Goal: Entertainment & Leisure: Consume media (video, audio)

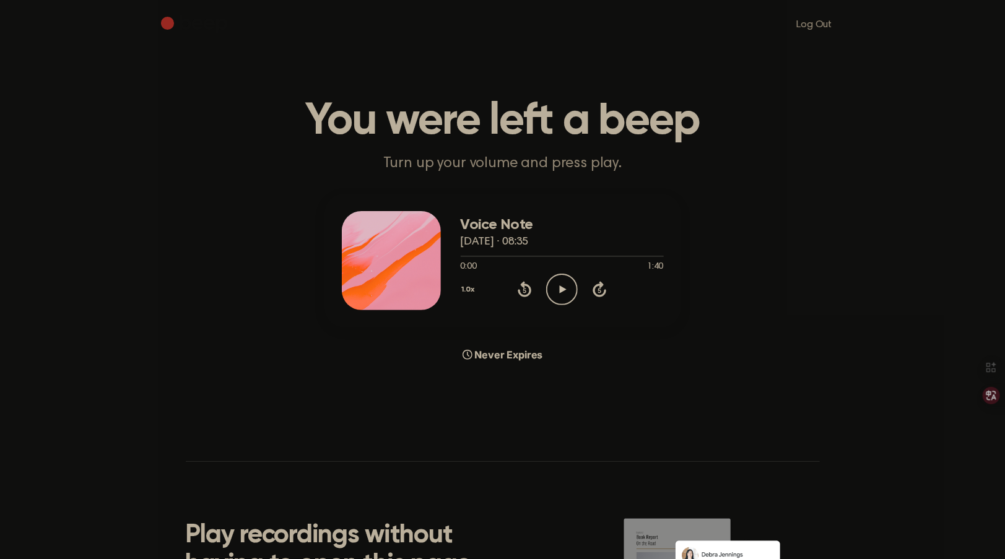
click at [566, 301] on icon "Play Audio" at bounding box center [562, 290] width 32 height 32
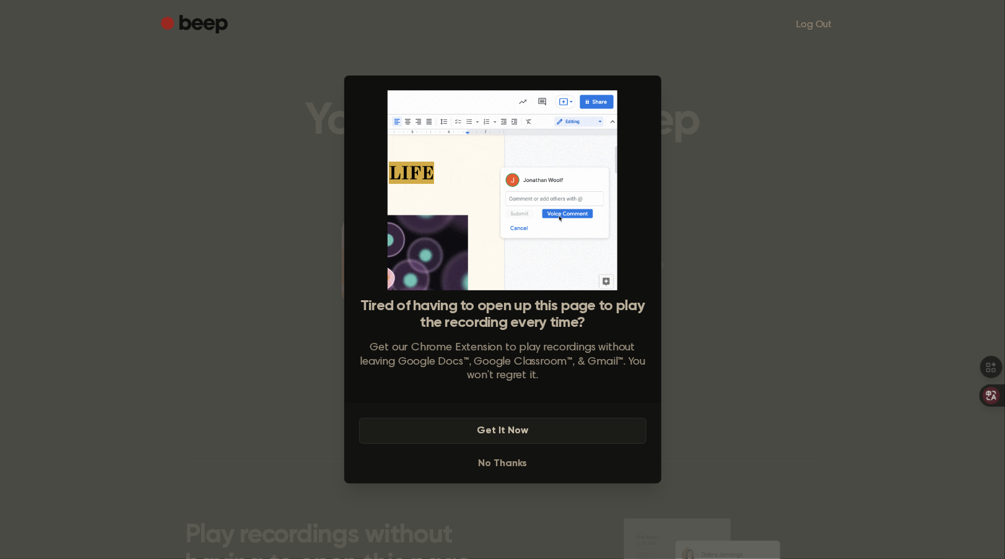
click at [530, 431] on button "Get It Now" at bounding box center [502, 431] width 287 height 26
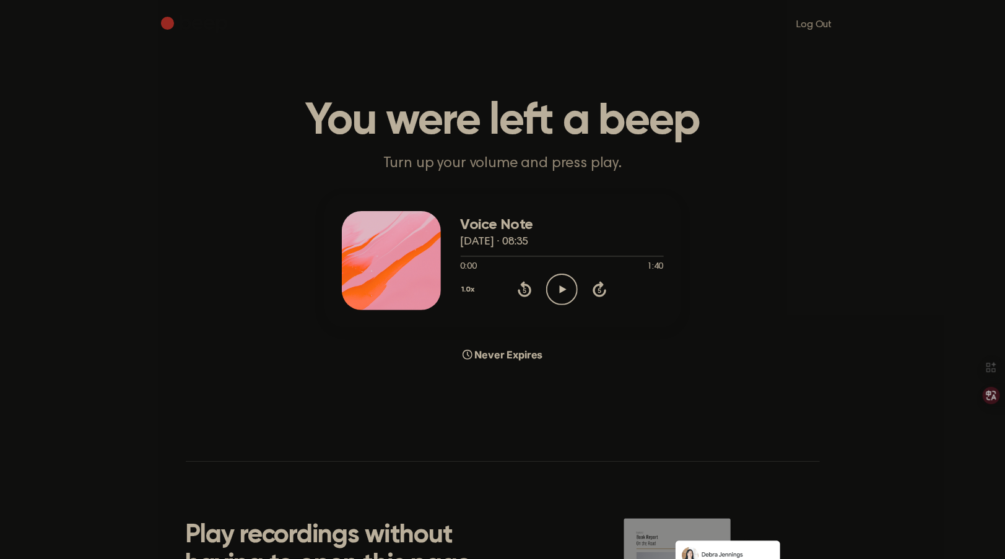
click at [574, 276] on icon "Play Audio" at bounding box center [562, 290] width 32 height 32
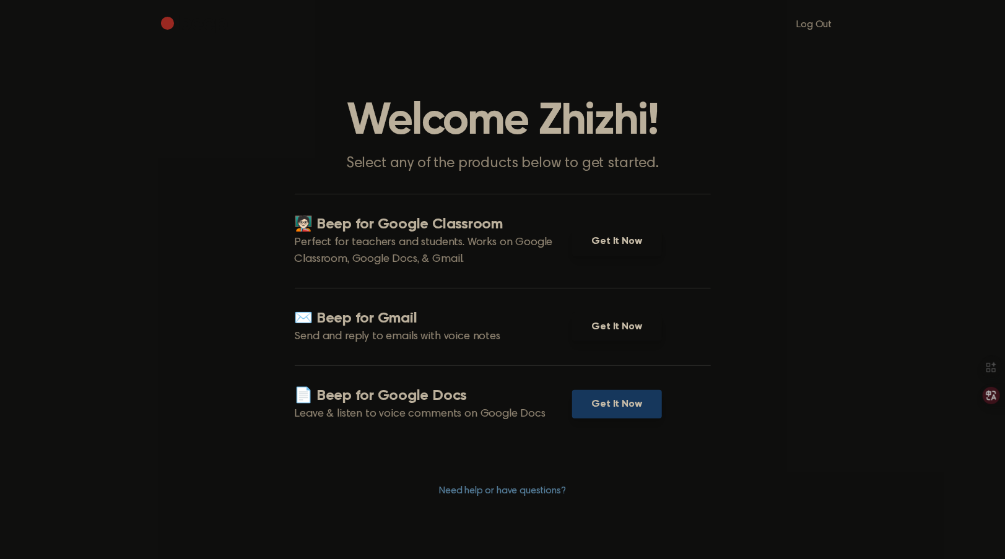
click at [625, 398] on link "Get It Now" at bounding box center [617, 404] width 90 height 28
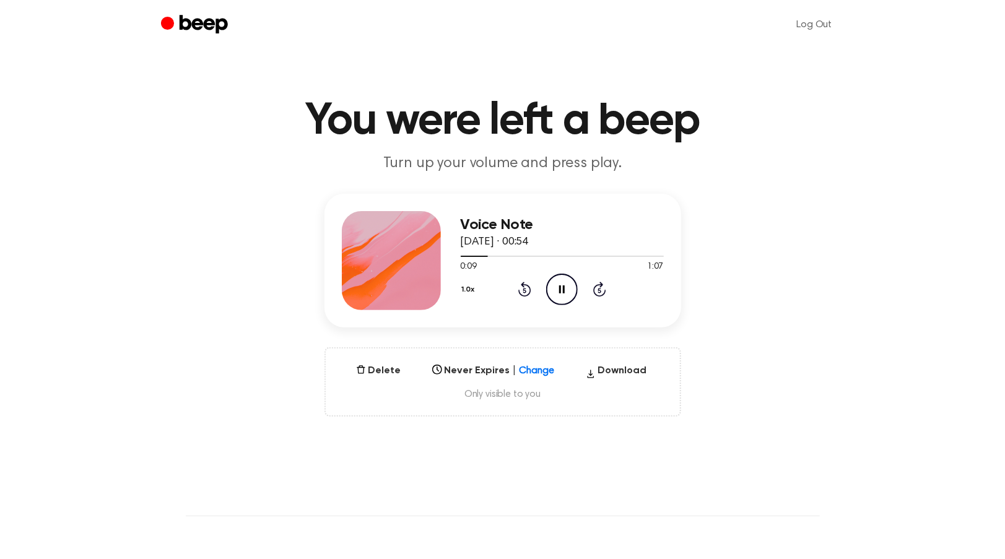
click at [618, 71] on main "You were left a beep Turn up your volume and press play. Voice Note 27 August 2…" at bounding box center [502, 397] width 1005 height 794
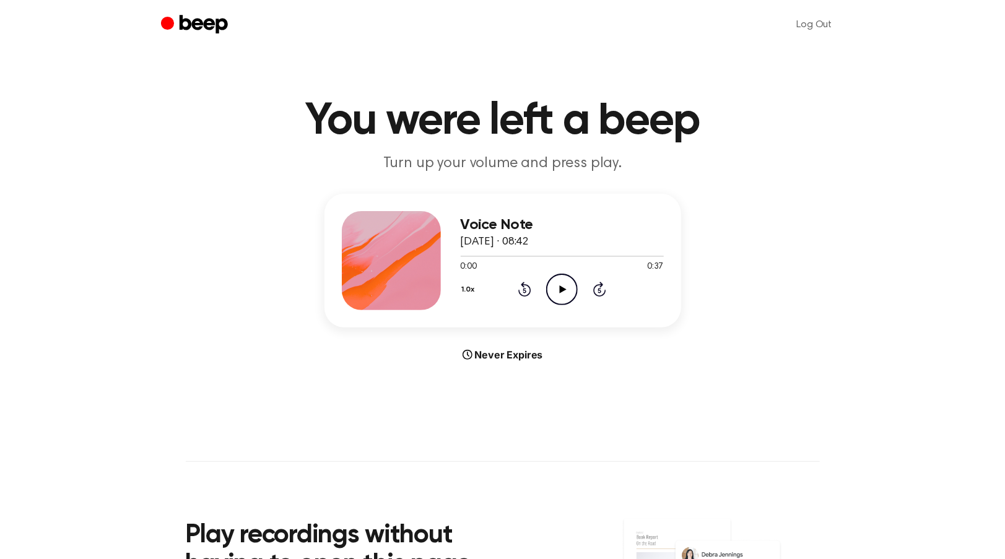
click at [557, 293] on icon "Play Audio" at bounding box center [562, 290] width 32 height 32
click at [527, 288] on icon "Rewind 5 seconds" at bounding box center [524, 289] width 14 height 16
click at [868, 441] on main "You were left a beep Turn up your volume and press play. Voice Note 25 August 2…" at bounding box center [502, 370] width 1005 height 740
click at [559, 289] on icon "Play Audio" at bounding box center [562, 290] width 32 height 32
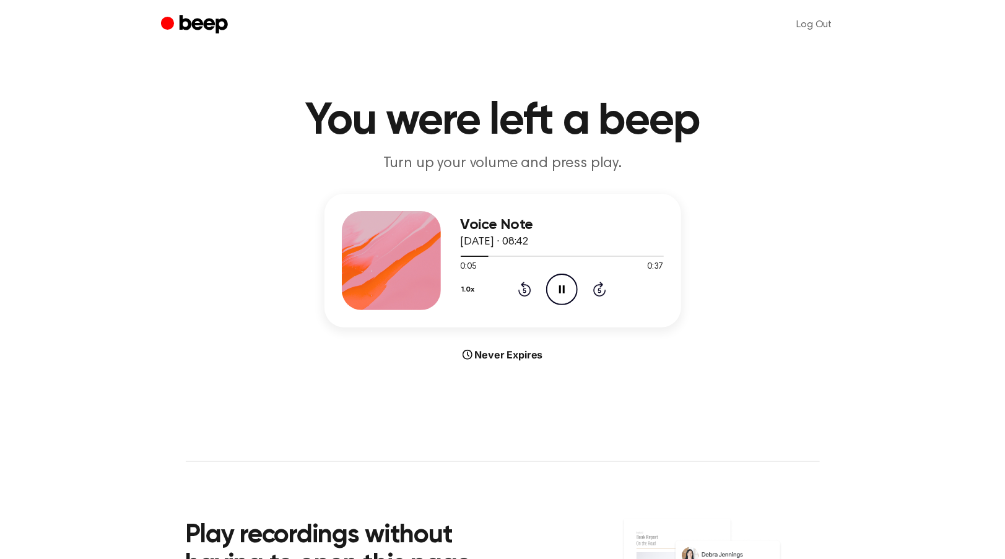
click at [561, 295] on icon "Pause Audio" at bounding box center [562, 290] width 32 height 32
click at [563, 288] on icon at bounding box center [563, 289] width 7 height 8
click at [530, 285] on icon "Rewind 5 seconds" at bounding box center [524, 289] width 14 height 16
click at [526, 294] on icon "Rewind 5 seconds" at bounding box center [524, 289] width 14 height 16
click at [563, 286] on icon "Play Audio" at bounding box center [562, 290] width 32 height 32
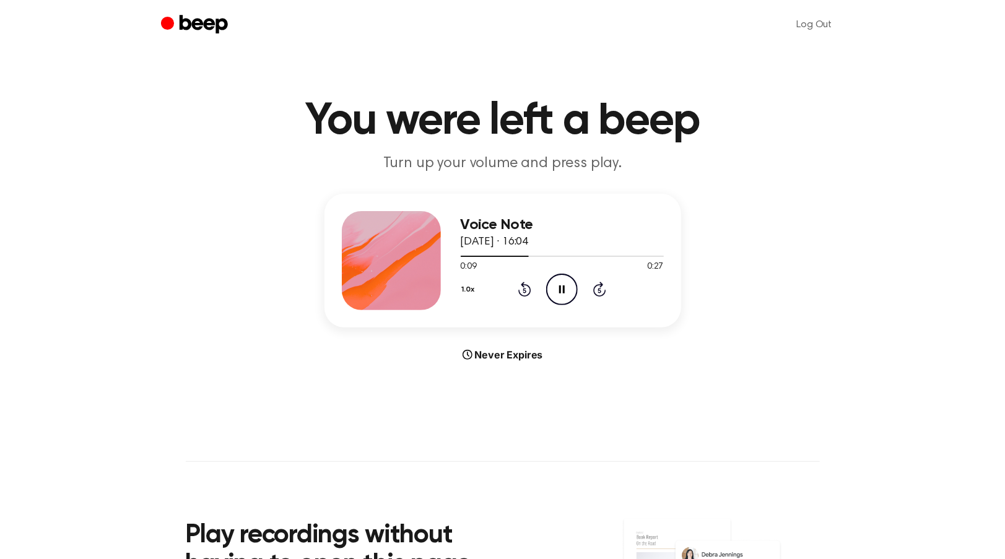
click at [565, 290] on icon "Pause Audio" at bounding box center [562, 290] width 32 height 32
click at [564, 285] on icon "Play Audio" at bounding box center [562, 290] width 32 height 32
click at [561, 256] on div at bounding box center [562, 256] width 203 height 1
click at [569, 293] on icon "Play Audio" at bounding box center [562, 290] width 32 height 32
click at [526, 290] on icon "Rewind 5 seconds" at bounding box center [524, 289] width 14 height 16
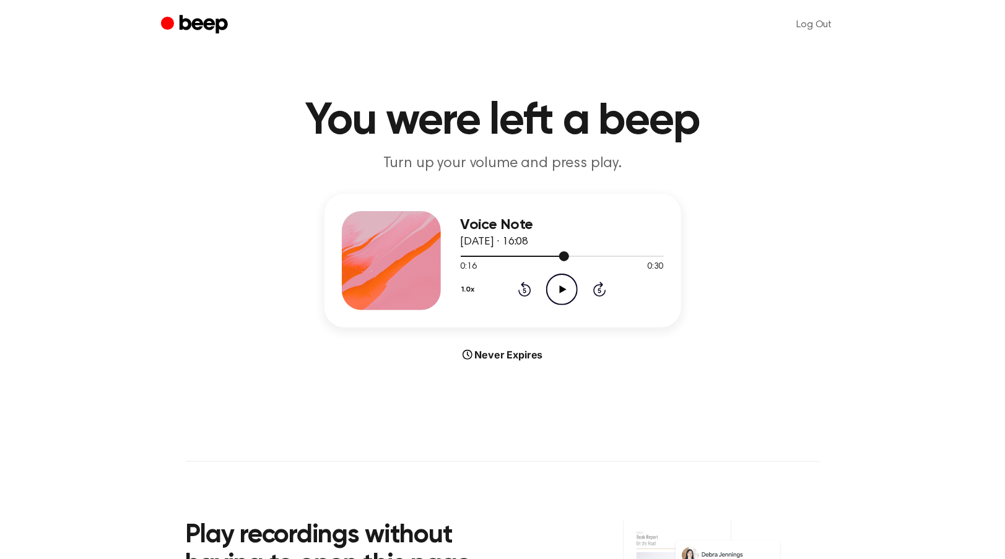
click at [615, 257] on div at bounding box center [562, 256] width 203 height 10
click at [637, 258] on div at bounding box center [562, 256] width 203 height 10
click at [623, 259] on div at bounding box center [562, 256] width 203 height 10
click at [602, 256] on div at bounding box center [547, 256] width 173 height 1
click at [569, 295] on icon "Pause Audio" at bounding box center [562, 290] width 32 height 32
